Goal: Book appointment/travel/reservation

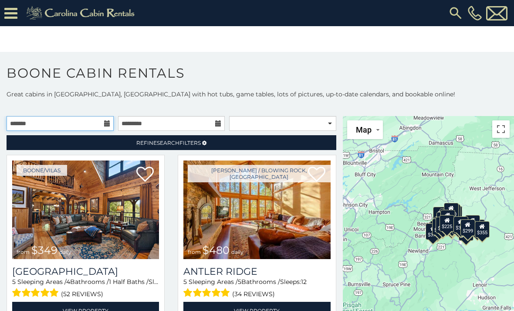
click at [103, 122] on input "text" at bounding box center [60, 123] width 107 height 15
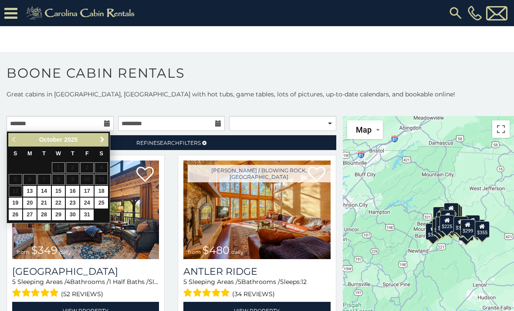
click at [106, 136] on link "Next" at bounding box center [102, 139] width 11 height 11
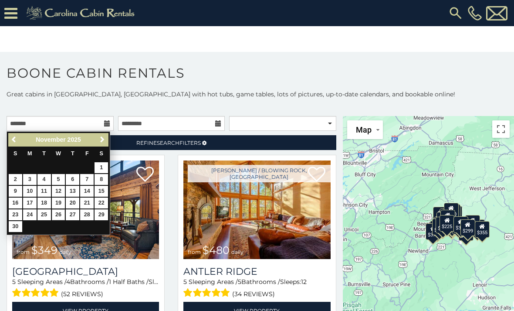
click at [59, 209] on link "26" at bounding box center [59, 214] width 14 height 11
type input "**********"
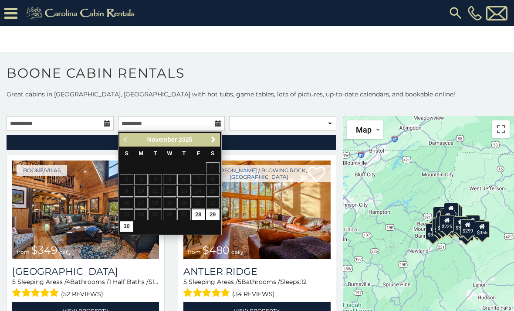
click at [126, 223] on link "30" at bounding box center [127, 226] width 14 height 11
type input "**********"
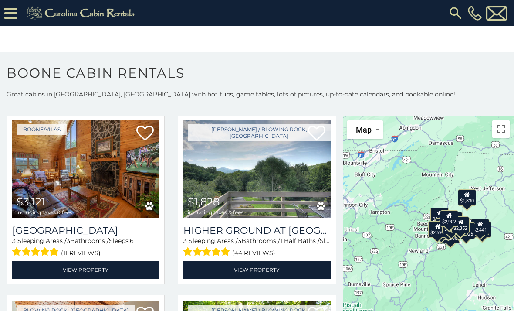
scroll to position [1127, 0]
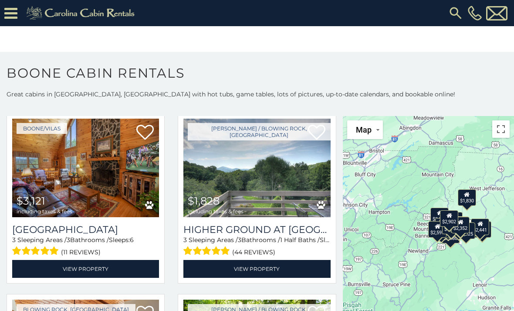
click at [298, 176] on img at bounding box center [256, 168] width 147 height 98
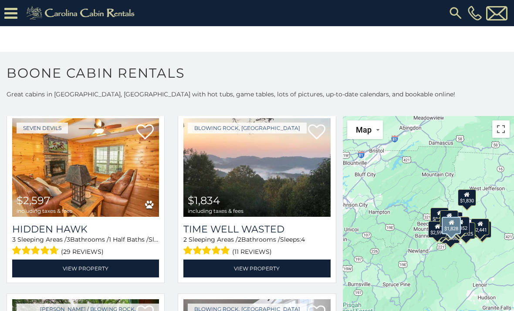
scroll to position [2214, 0]
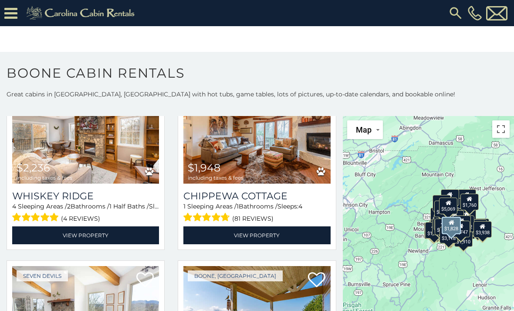
scroll to position [2969, 0]
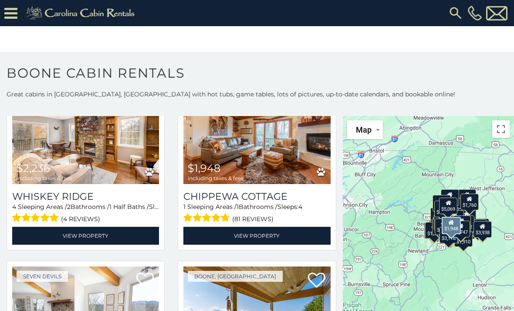
click at [277, 202] on h3 "Chippewa Cottage" at bounding box center [256, 196] width 147 height 12
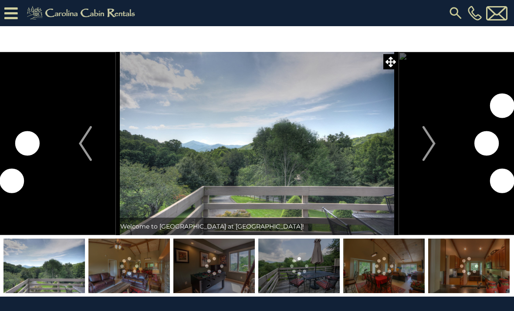
click at [432, 143] on img "Next" at bounding box center [428, 143] width 13 height 35
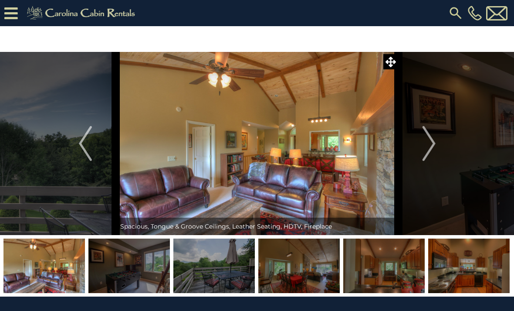
click at [429, 142] on img "Next" at bounding box center [428, 143] width 13 height 35
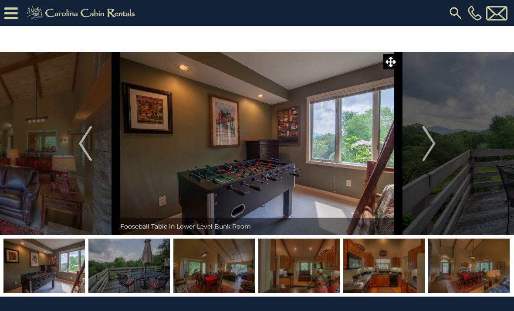
click at [426, 142] on img "Next" at bounding box center [428, 143] width 13 height 35
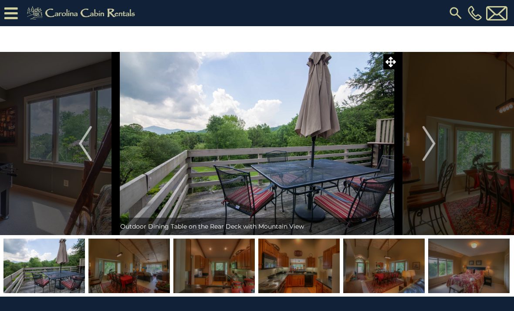
click at [433, 151] on img "Next" at bounding box center [428, 143] width 13 height 35
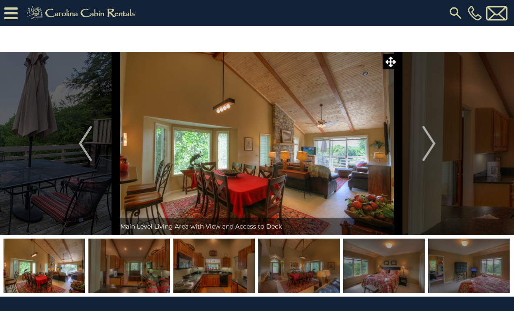
click at [432, 139] on img "Next" at bounding box center [428, 143] width 13 height 35
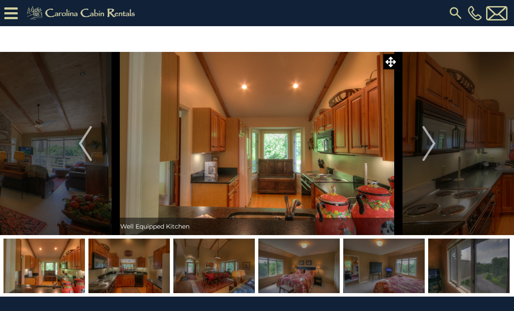
click at [429, 147] on img "Next" at bounding box center [428, 143] width 13 height 35
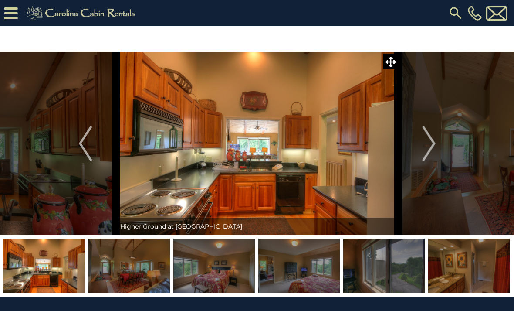
click at [428, 147] on img "Next" at bounding box center [428, 143] width 13 height 35
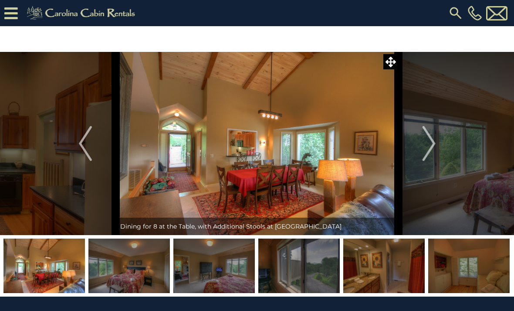
click at [429, 151] on img "Next" at bounding box center [428, 143] width 13 height 35
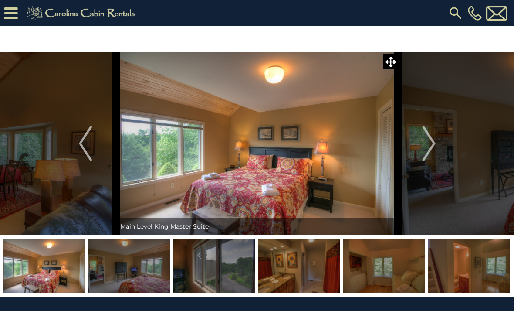
click at [424, 146] on img "Next" at bounding box center [428, 143] width 13 height 35
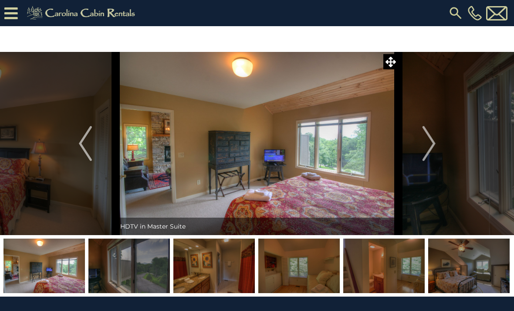
click at [433, 149] on img "Next" at bounding box center [428, 143] width 13 height 35
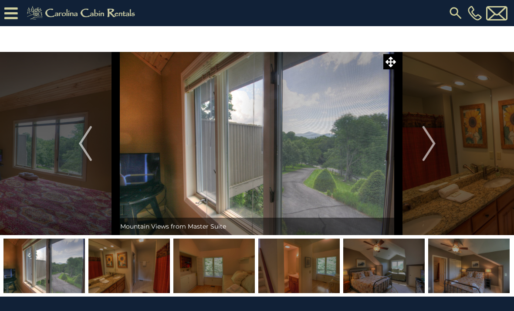
click at [431, 150] on img "Next" at bounding box center [428, 143] width 13 height 35
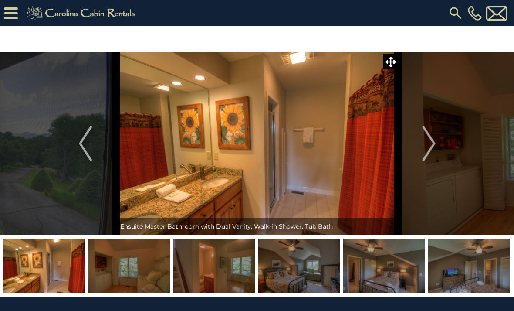
click at [429, 138] on img "Next" at bounding box center [428, 143] width 13 height 35
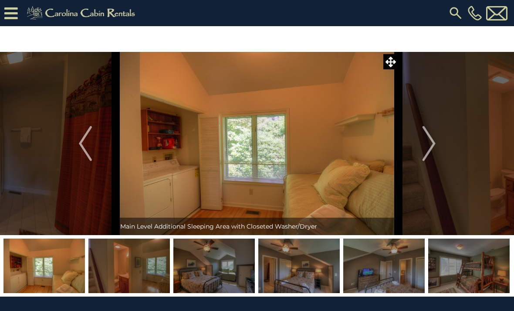
click at [430, 144] on img "Next" at bounding box center [428, 143] width 13 height 35
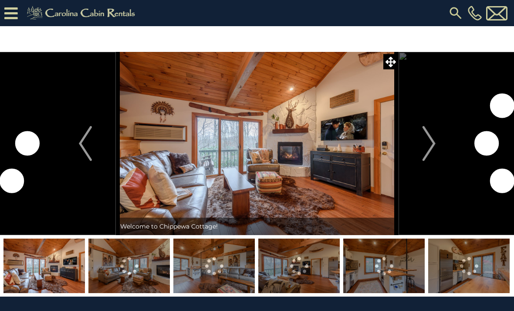
click at [431, 142] on img "Next" at bounding box center [428, 143] width 13 height 35
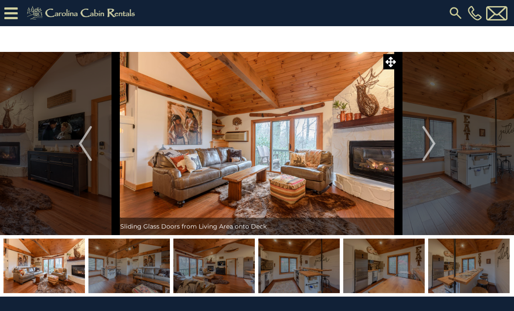
click at [438, 146] on button "Next" at bounding box center [429, 143] width 61 height 183
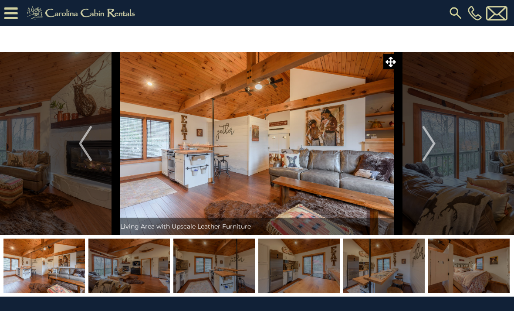
click at [437, 142] on button "Next" at bounding box center [429, 143] width 61 height 183
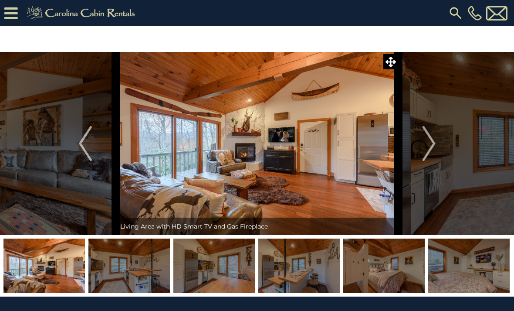
click at [434, 146] on img "Next" at bounding box center [428, 143] width 13 height 35
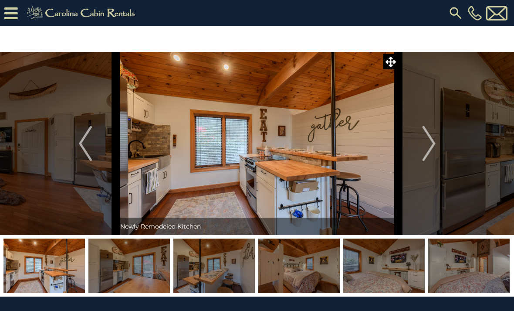
click at [435, 143] on img "Next" at bounding box center [428, 143] width 13 height 35
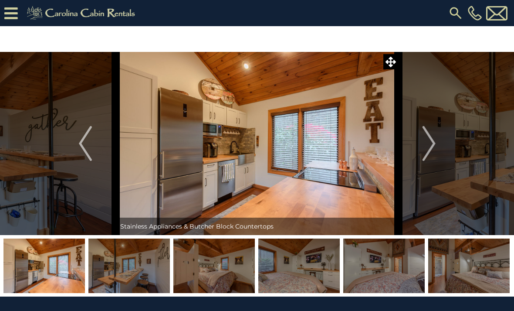
click at [435, 147] on img "Next" at bounding box center [428, 143] width 13 height 35
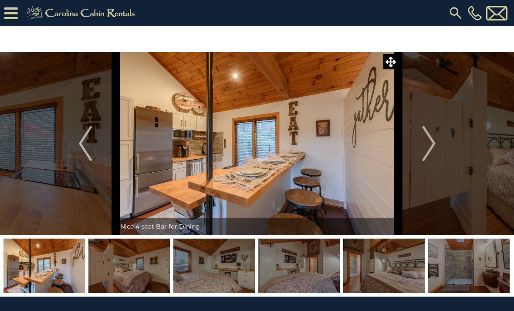
click at [437, 149] on button "Next" at bounding box center [429, 143] width 61 height 183
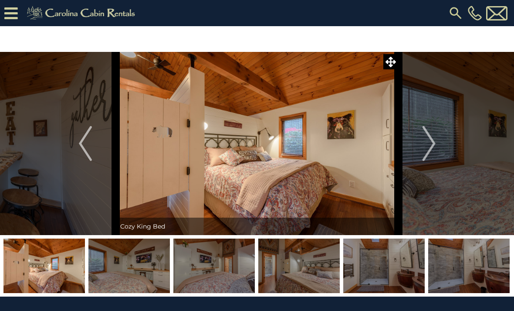
click at [432, 146] on img "Next" at bounding box center [428, 143] width 13 height 35
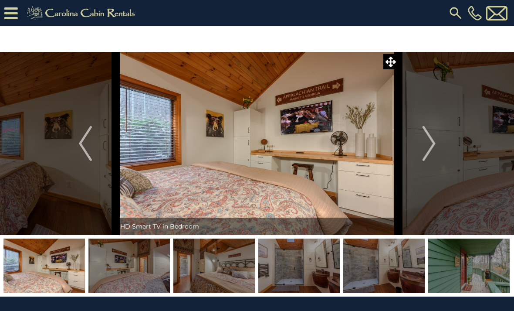
click at [432, 150] on img "Next" at bounding box center [428, 143] width 13 height 35
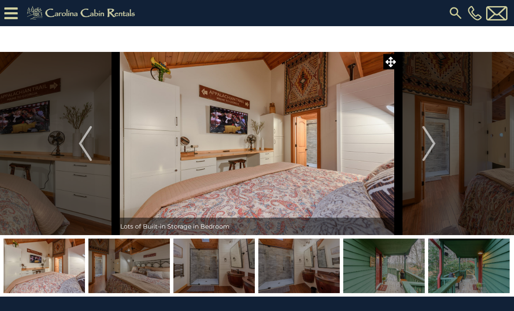
click at [435, 149] on img "Next" at bounding box center [428, 143] width 13 height 35
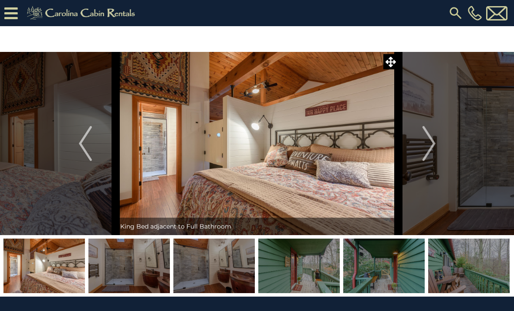
click at [431, 148] on img "Next" at bounding box center [428, 143] width 13 height 35
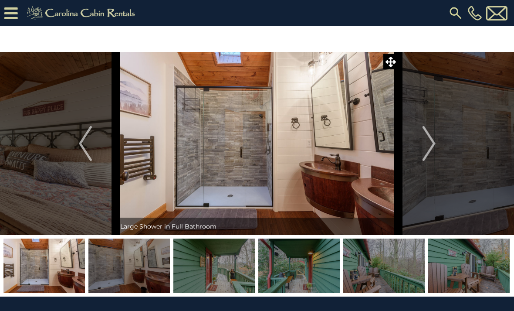
click at [433, 150] on img "Next" at bounding box center [428, 143] width 13 height 35
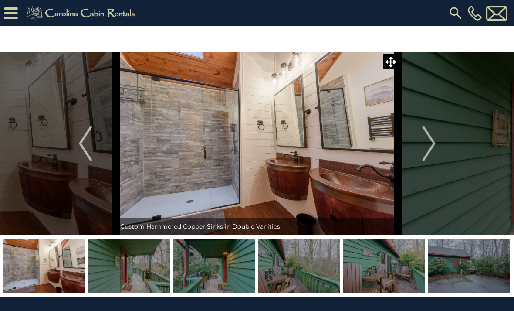
click at [429, 147] on img "Next" at bounding box center [428, 143] width 13 height 35
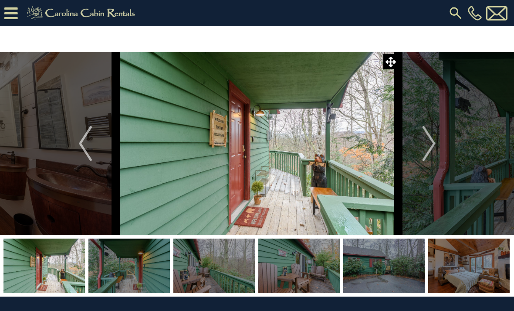
click at [419, 146] on button "Next" at bounding box center [429, 143] width 61 height 183
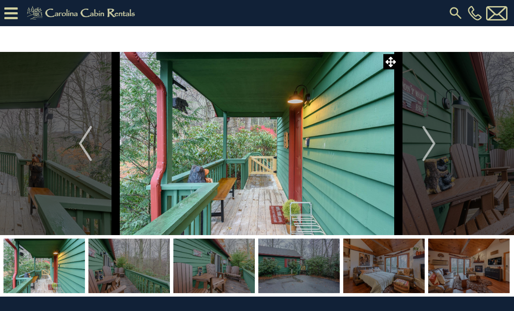
click at [429, 155] on img "Next" at bounding box center [428, 143] width 13 height 35
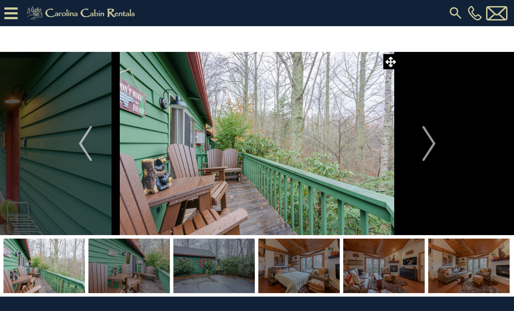
click at [425, 157] on img "Next" at bounding box center [428, 143] width 13 height 35
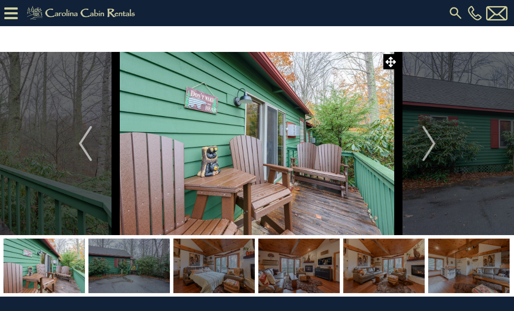
click at [423, 157] on img "Next" at bounding box center [428, 143] width 13 height 35
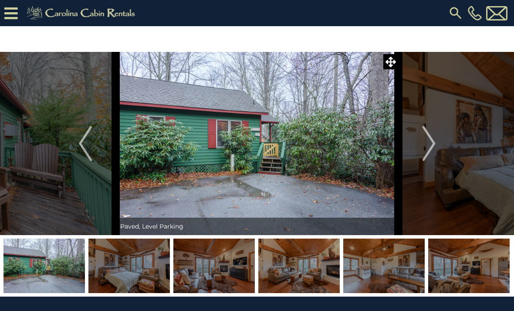
click at [429, 154] on img "Next" at bounding box center [428, 143] width 13 height 35
